Goal: Task Accomplishment & Management: Manage account settings

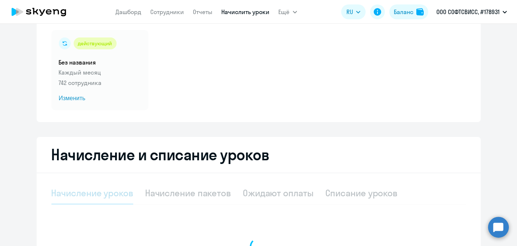
scroll to position [52, 0]
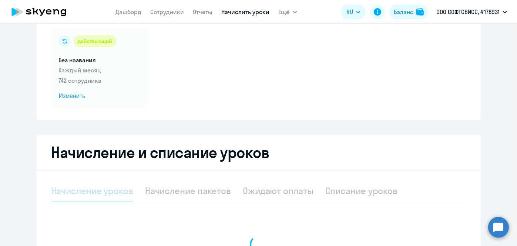
select select "10"
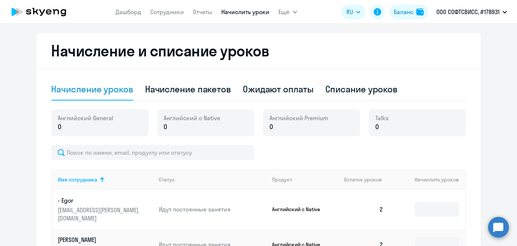
scroll to position [153, 0]
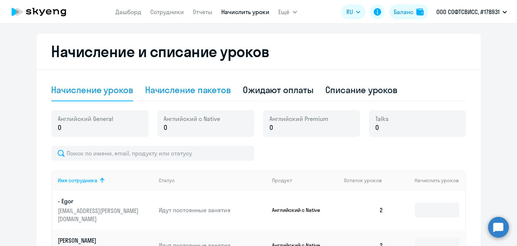
click at [207, 98] on div "Начисление пакетов" at bounding box center [188, 90] width 86 height 22
select select "10"
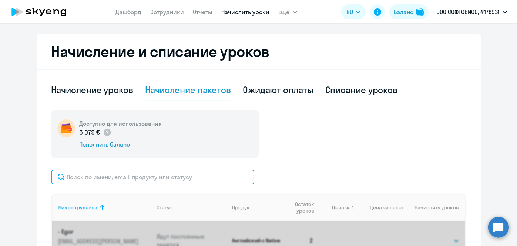
click at [184, 174] on input "text" at bounding box center [152, 176] width 203 height 15
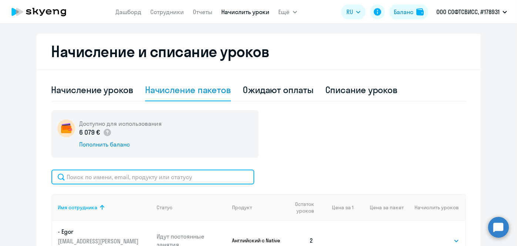
paste input "Pavlova"
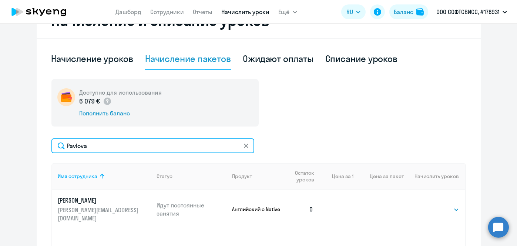
scroll to position [187, 0]
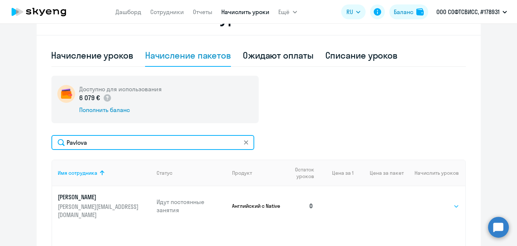
type input "Pavlova"
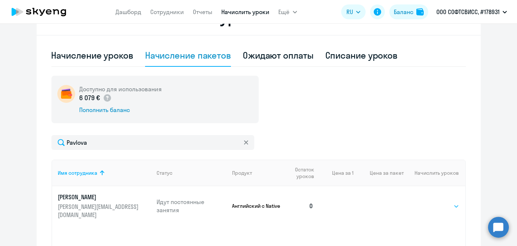
click at [444, 203] on select "Выбрать 1 4 5 9 10 13" at bounding box center [444, 205] width 30 height 9
select select "4"
click at [429, 201] on select "Выбрать 1 4 5 9 10 13" at bounding box center [444, 205] width 30 height 9
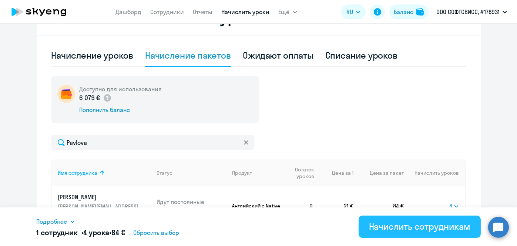
click at [423, 224] on div "Начислить сотрудникам" at bounding box center [419, 226] width 101 height 12
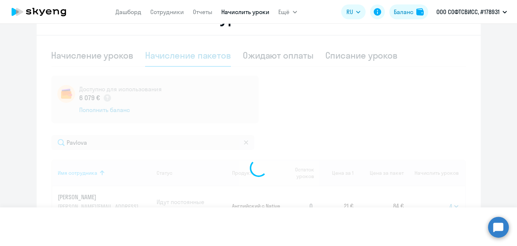
select select
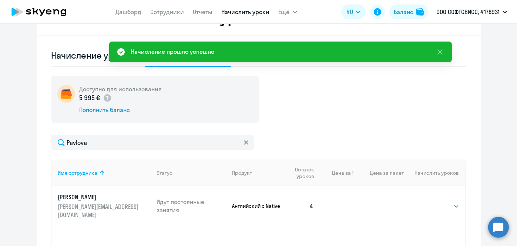
scroll to position [0, 0]
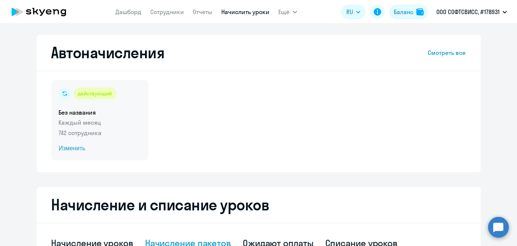
click at [75, 149] on span "Изменить" at bounding box center [100, 148] width 82 height 9
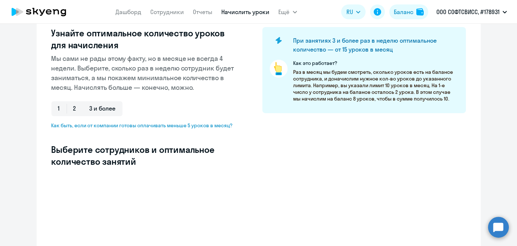
scroll to position [96, 0]
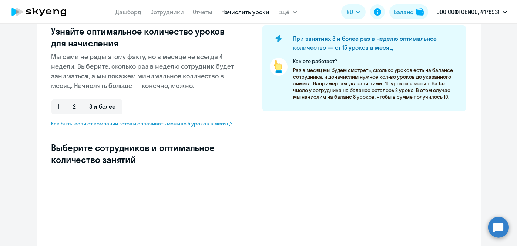
select select "10"
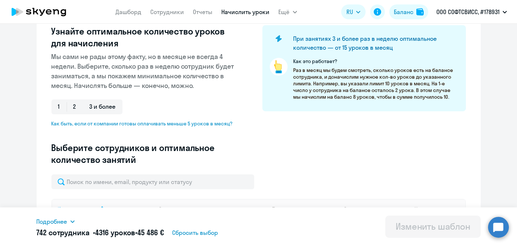
click at [240, 155] on div "Введите название шаблона Без названия Выберите тип шаблона Автоначисления при н…" at bounding box center [258, 81] width 415 height 186
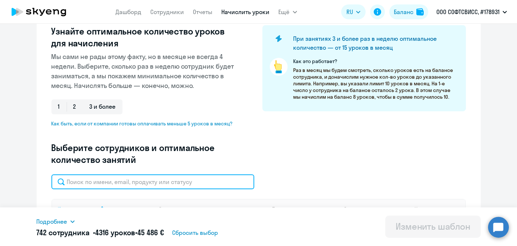
click at [220, 174] on input "text" at bounding box center [152, 181] width 203 height 15
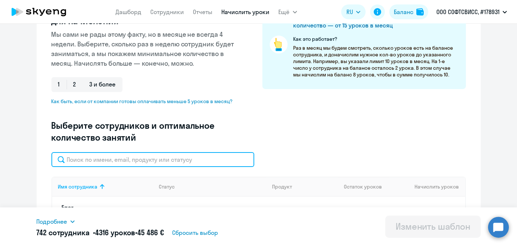
click at [215, 160] on input "text" at bounding box center [152, 159] width 203 height 15
paste input "Pavlova"
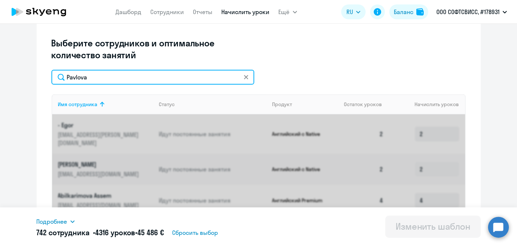
scroll to position [202, 0]
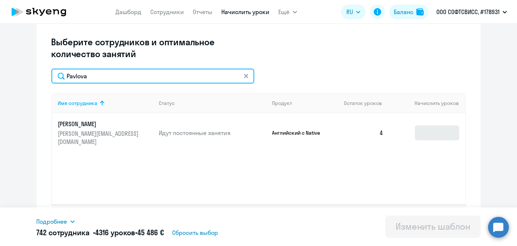
type input "Pavlova"
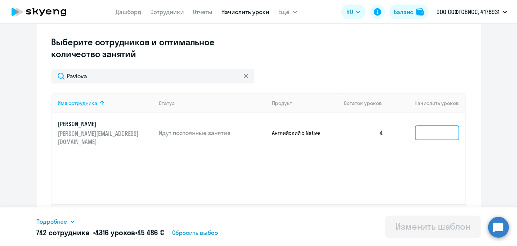
click at [430, 130] on input at bounding box center [437, 132] width 44 height 15
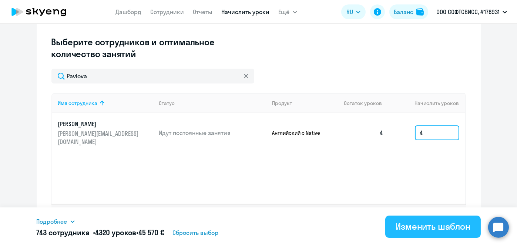
type input "4"
click at [406, 226] on div "Изменить шаблон" at bounding box center [433, 226] width 75 height 12
